Goal: Browse casually

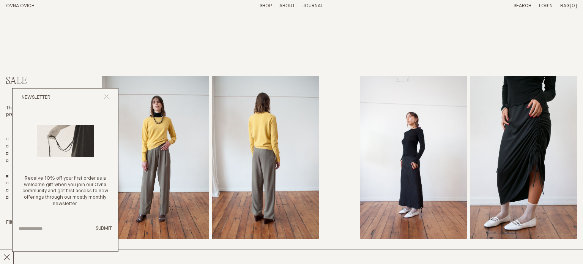
click at [105, 96] on icon "Close popup" at bounding box center [106, 96] width 5 height 5
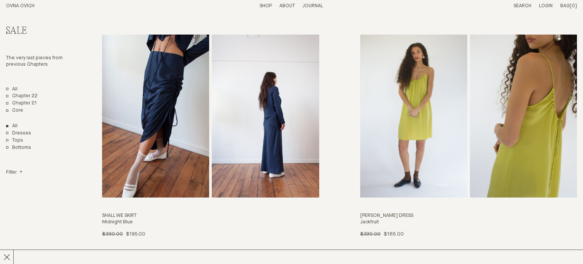
scroll to position [285, 0]
click at [430, 106] on img "Odie Dress" at bounding box center [413, 116] width 107 height 163
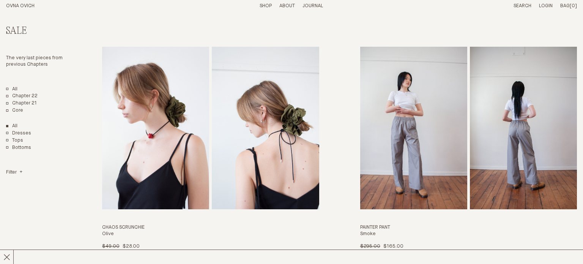
scroll to position [1252, 0]
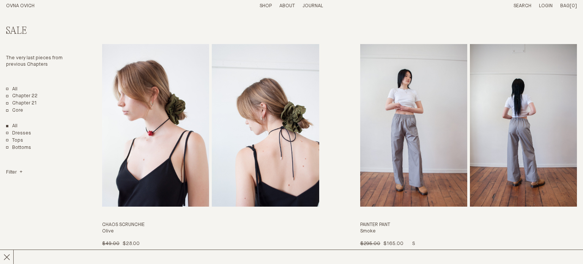
click at [408, 147] on img "Painter Pant" at bounding box center [413, 125] width 107 height 163
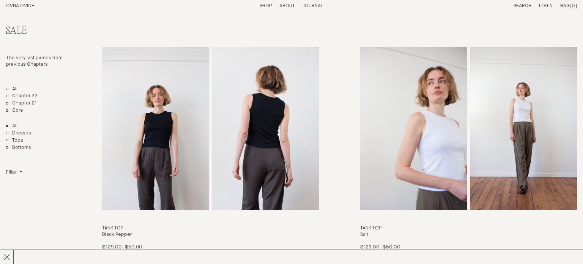
scroll to position [2225, 0]
click at [236, 150] on img "Tank Top" at bounding box center [265, 128] width 107 height 163
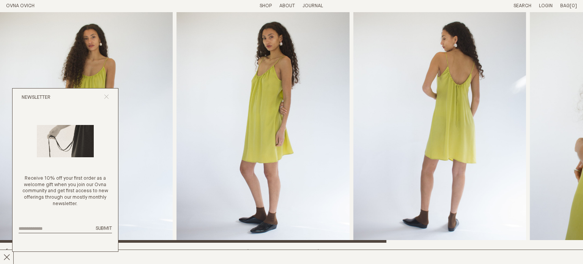
click at [104, 94] on icon "Close popup" at bounding box center [106, 96] width 5 height 5
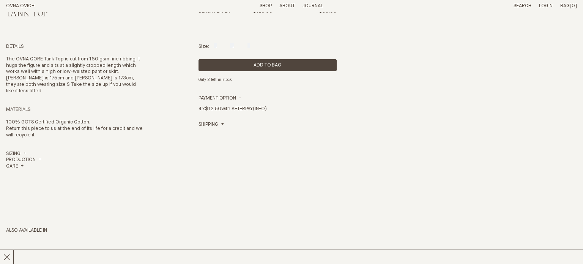
scroll to position [241, 0]
